Goal: Information Seeking & Learning: Learn about a topic

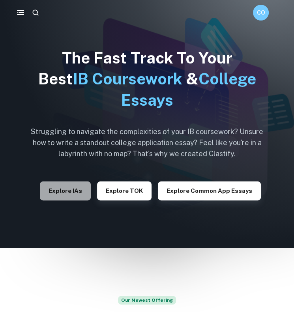
click at [73, 192] on button "Explore IAs" at bounding box center [65, 190] width 51 height 19
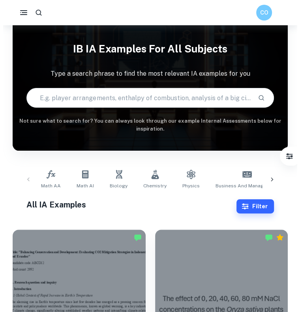
scroll to position [18, 0]
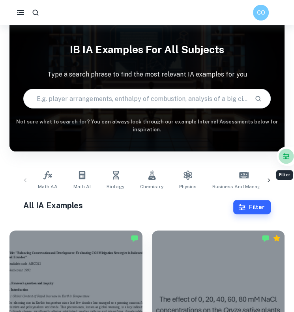
click at [289, 157] on icon "Filter" at bounding box center [285, 155] width 7 height 7
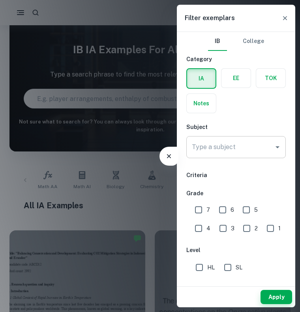
click at [257, 150] on input "Type a subject" at bounding box center [230, 147] width 80 height 15
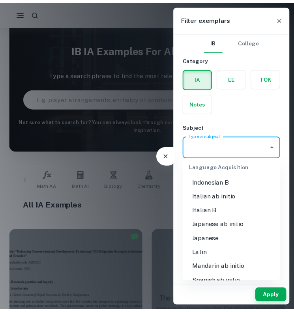
scroll to position [616, 0]
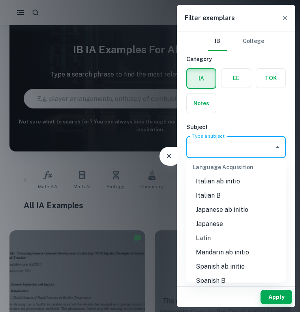
click at [224, 217] on li "Japanese" at bounding box center [235, 224] width 99 height 14
type input "Japanese"
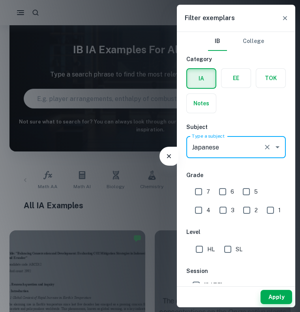
click at [199, 190] on input "7" at bounding box center [198, 192] width 16 height 16
checkbox input "true"
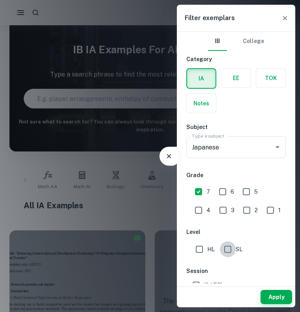
click at [234, 248] on input "SL" at bounding box center [228, 249] width 16 height 16
checkbox input "true"
click at [279, 295] on button "Apply" at bounding box center [276, 297] width 32 height 14
